Goal: Task Accomplishment & Management: Use online tool/utility

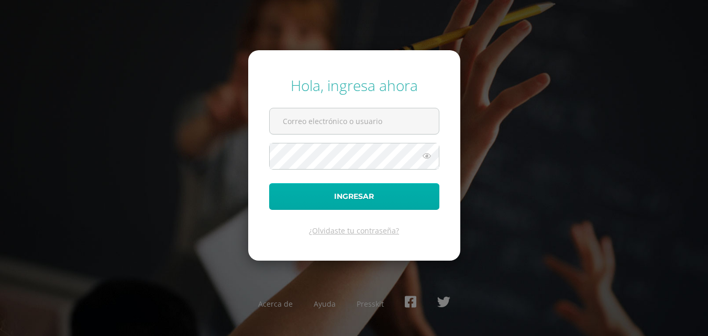
type input "2019718@colegiobelga.edu.gt"
click at [383, 202] on button "Ingresar" at bounding box center [354, 196] width 170 height 27
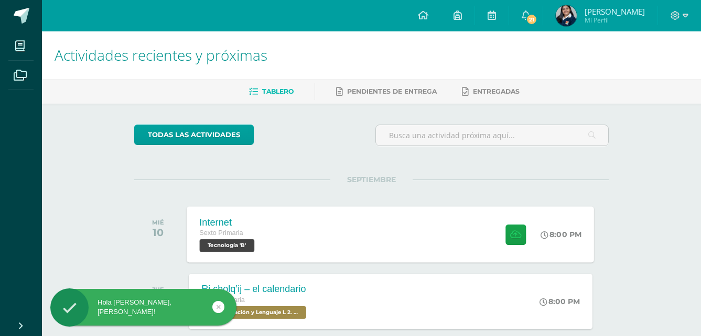
click at [311, 233] on div "Internet Sexto Primaria Tecnología 'B' 8:00 PM Internet Tecnología" at bounding box center [390, 234] width 407 height 56
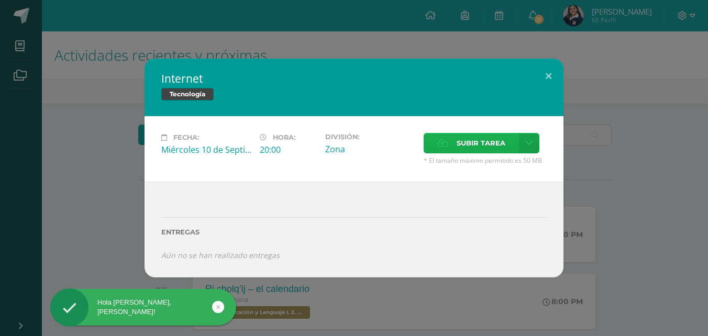
click at [458, 141] on span "Subir tarea" at bounding box center [481, 143] width 49 height 19
click at [0, 0] on input "Subir tarea" at bounding box center [0, 0] width 0 height 0
